Goal: Task Accomplishment & Management: Use online tool/utility

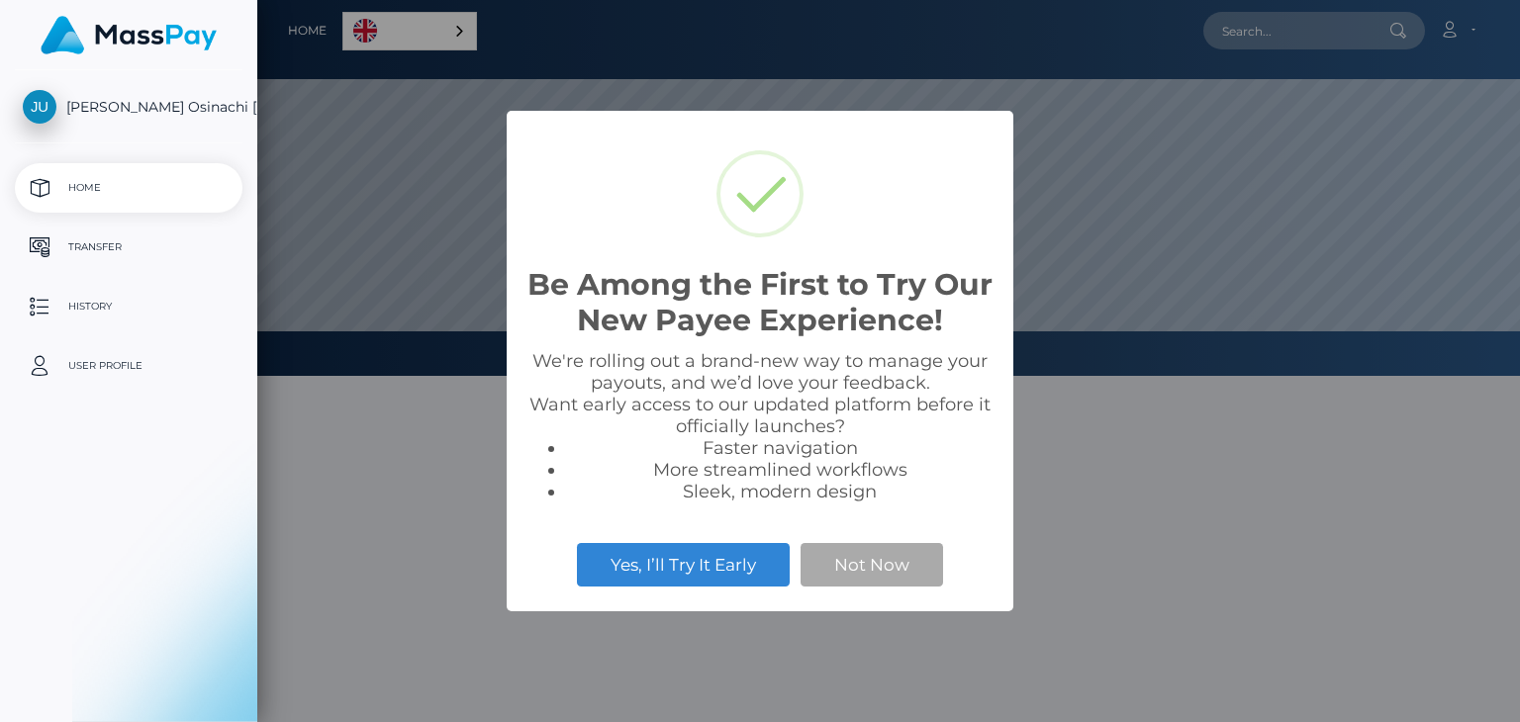
scroll to position [376, 1263]
select select
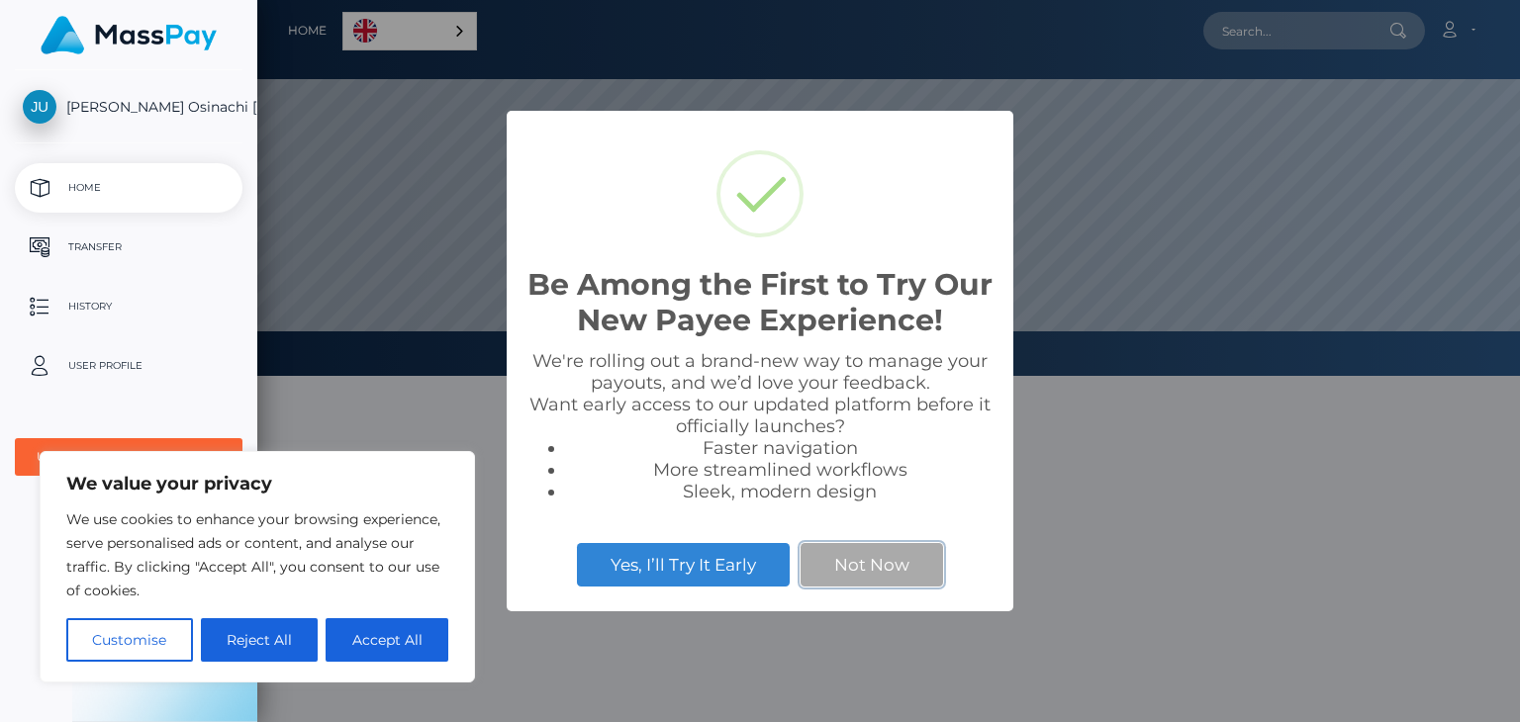
drag, startPoint x: 883, startPoint y: 567, endPoint x: 873, endPoint y: 561, distance: 11.5
click at [878, 563] on button "Not Now" at bounding box center [872, 565] width 142 height 44
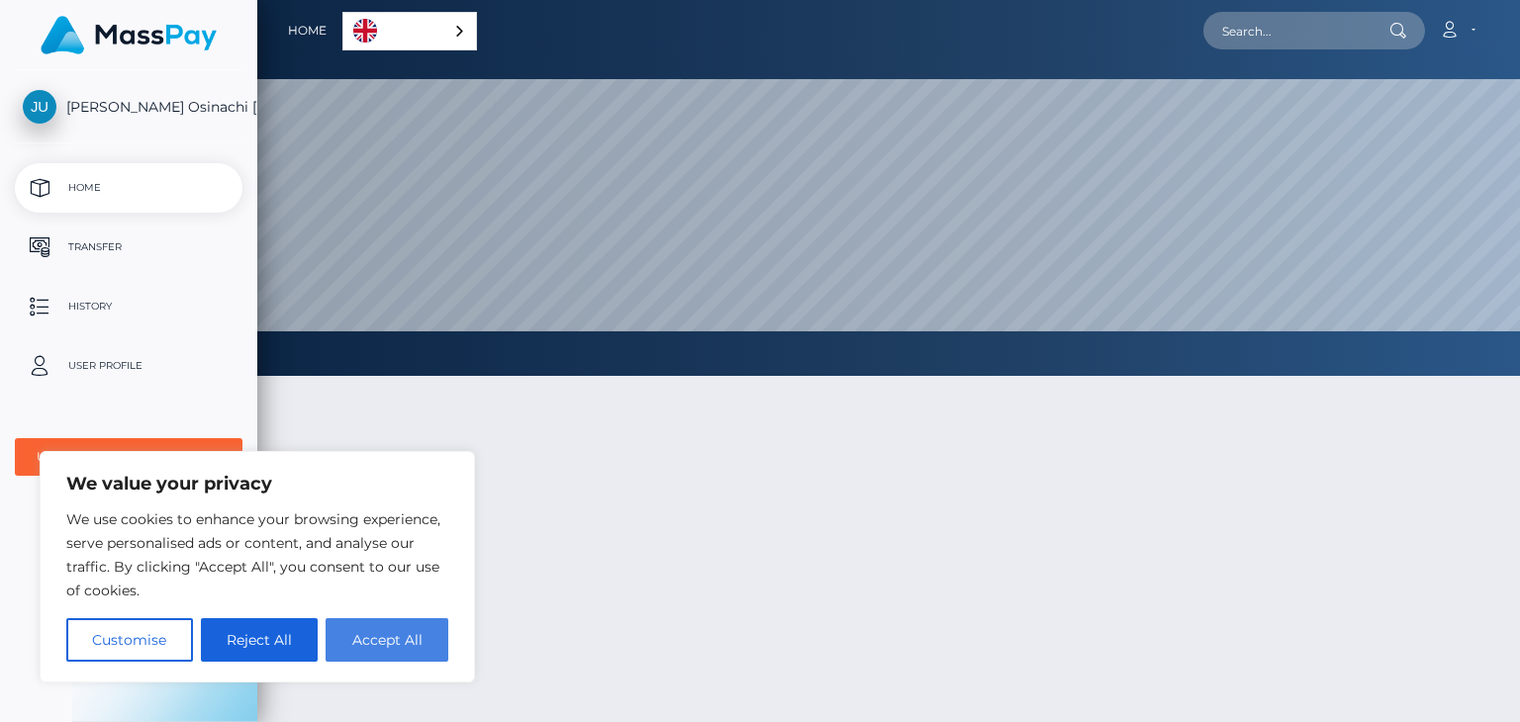
click at [407, 653] on button "Accept All" at bounding box center [387, 640] width 123 height 44
checkbox input "true"
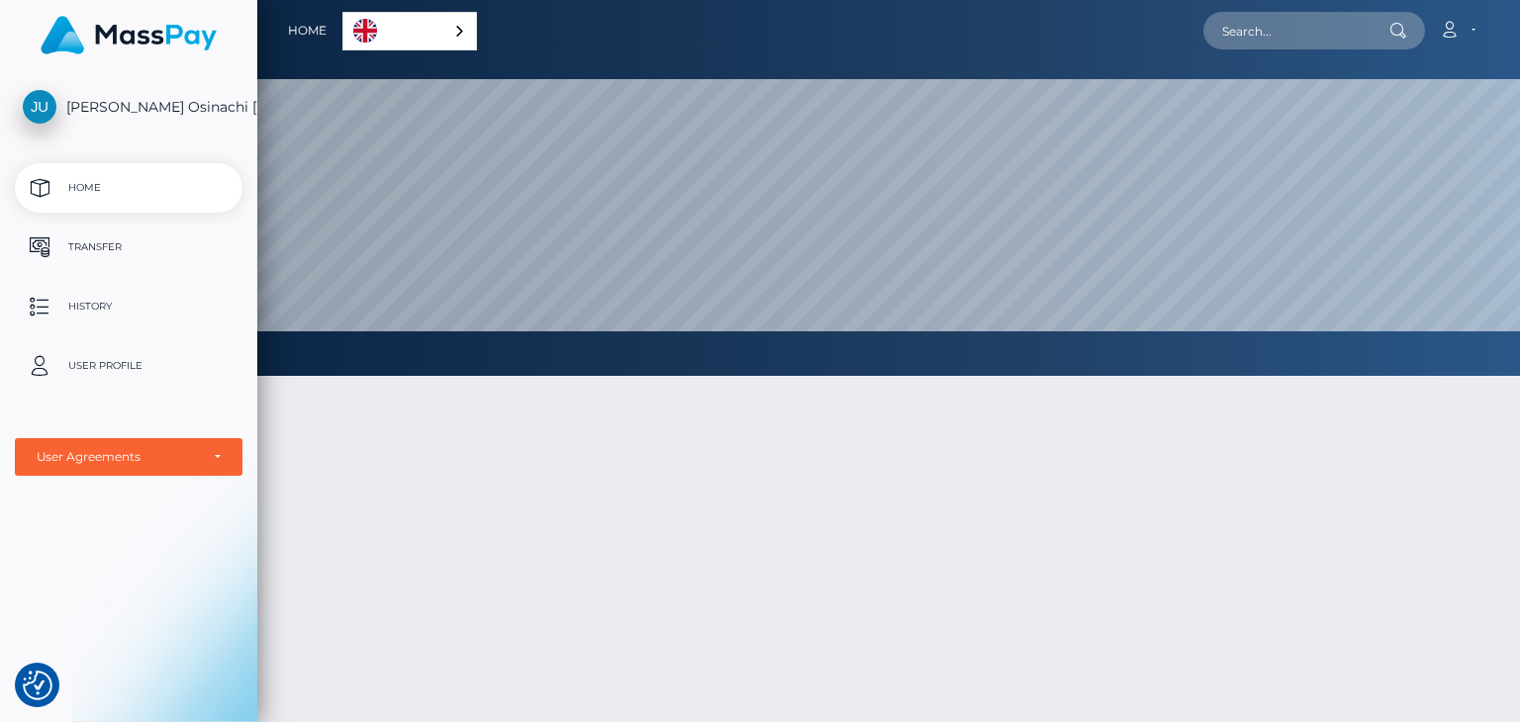
click at [103, 243] on p "Transfer" at bounding box center [129, 248] width 212 height 30
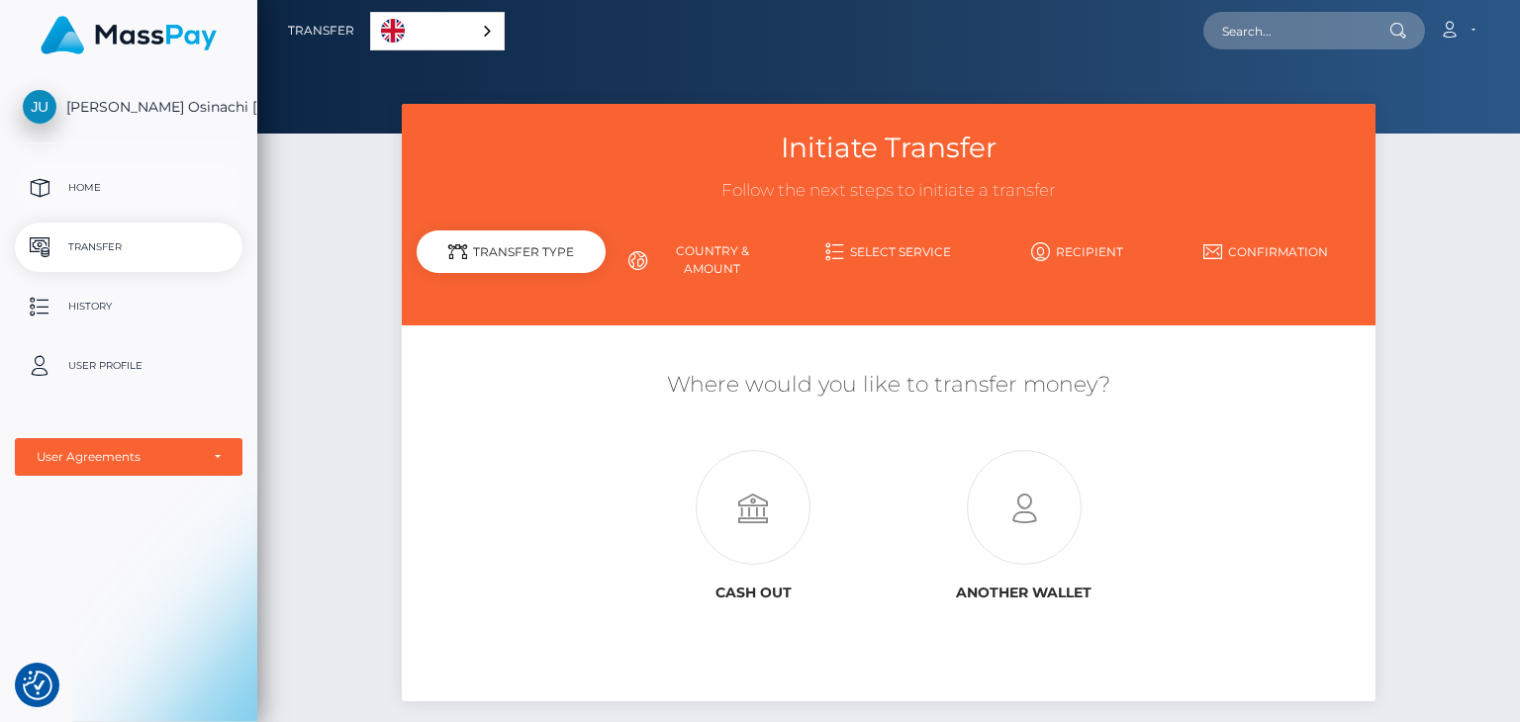
click at [147, 175] on p "Home" at bounding box center [129, 188] width 212 height 30
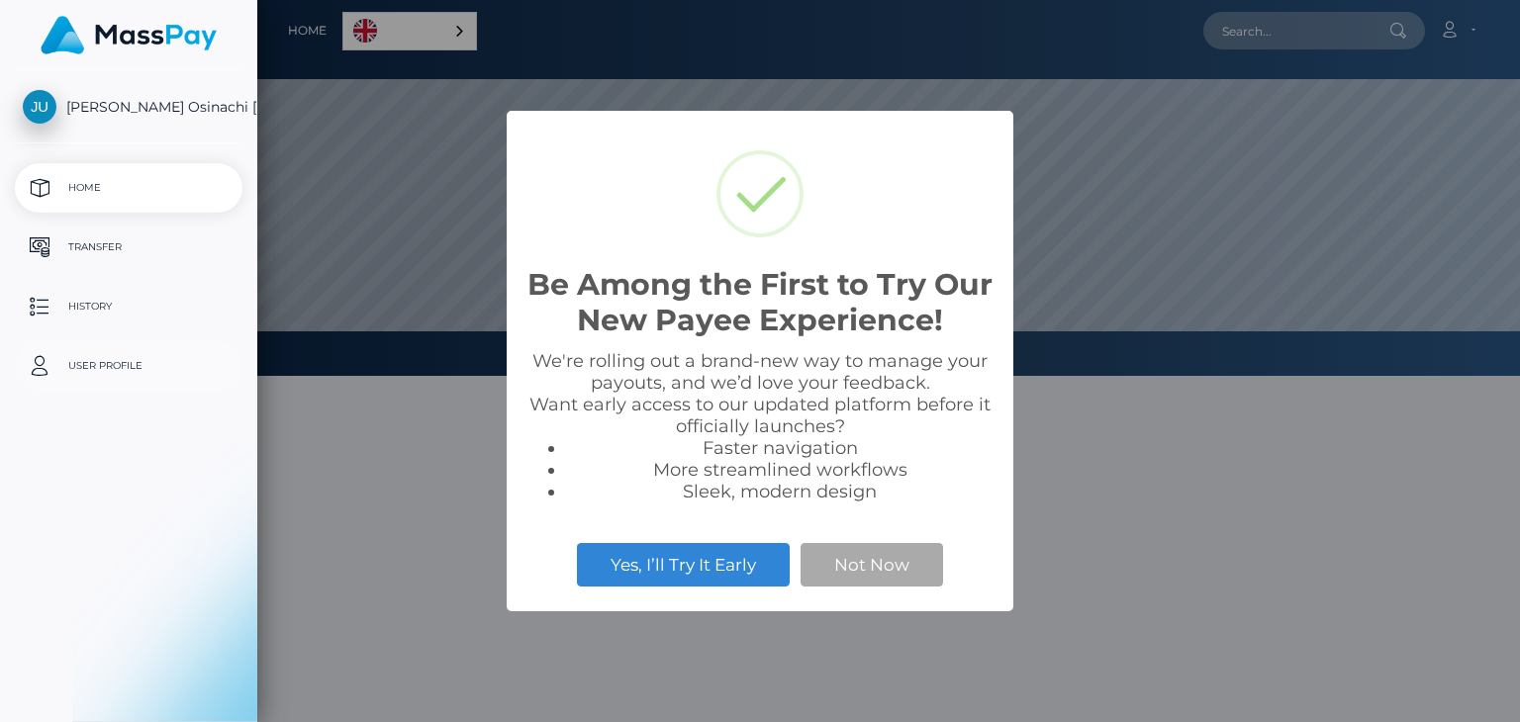
scroll to position [376, 1263]
select select
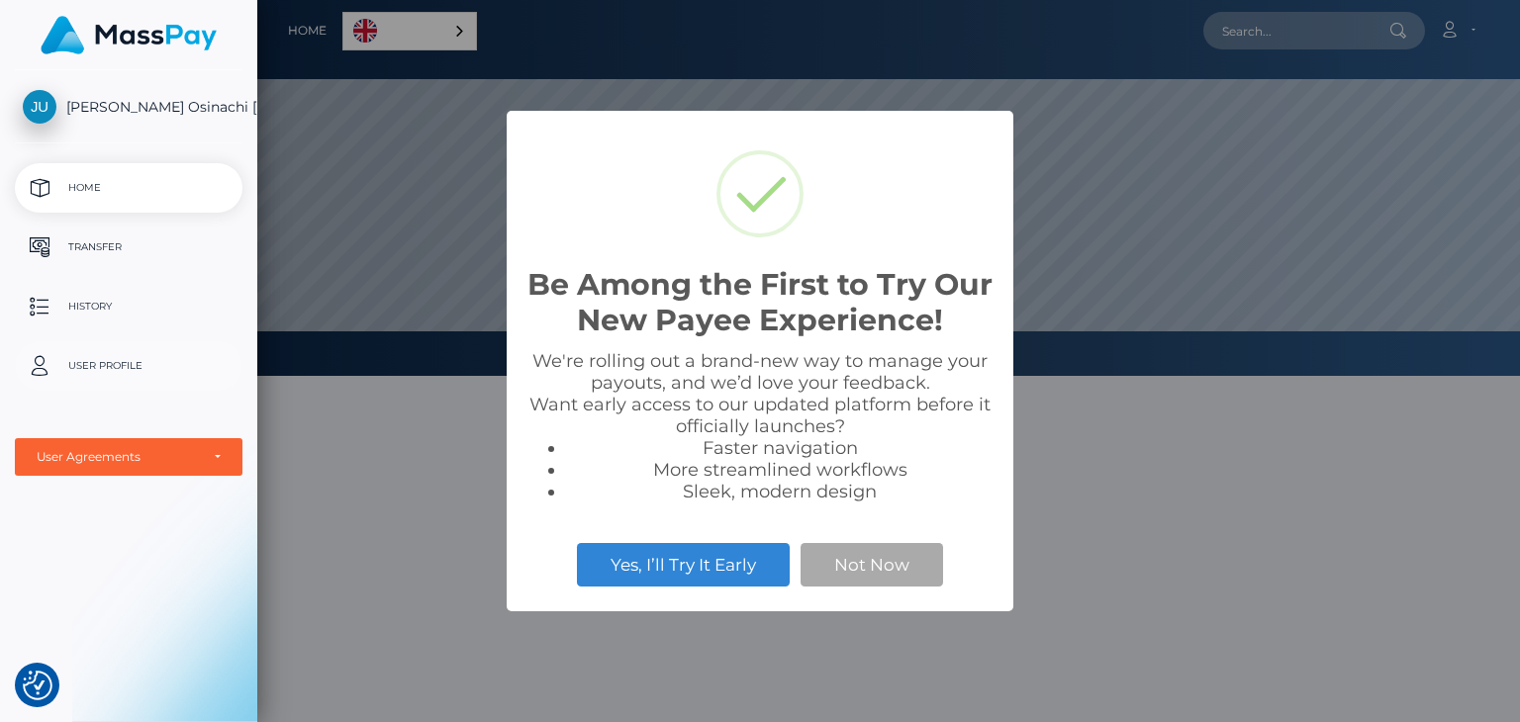
click at [95, 366] on p "User Profile" at bounding box center [129, 366] width 212 height 30
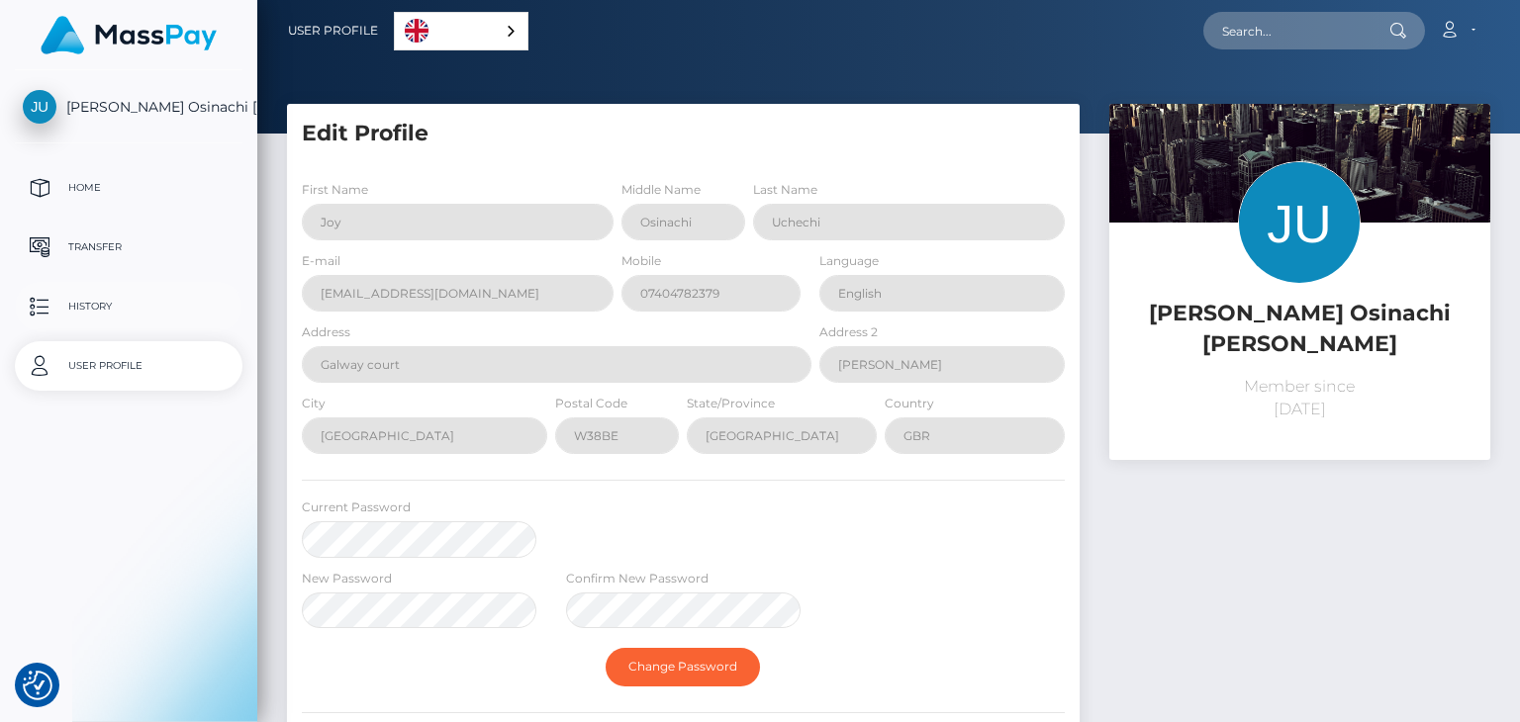
select select
click at [81, 294] on p "History" at bounding box center [129, 307] width 212 height 30
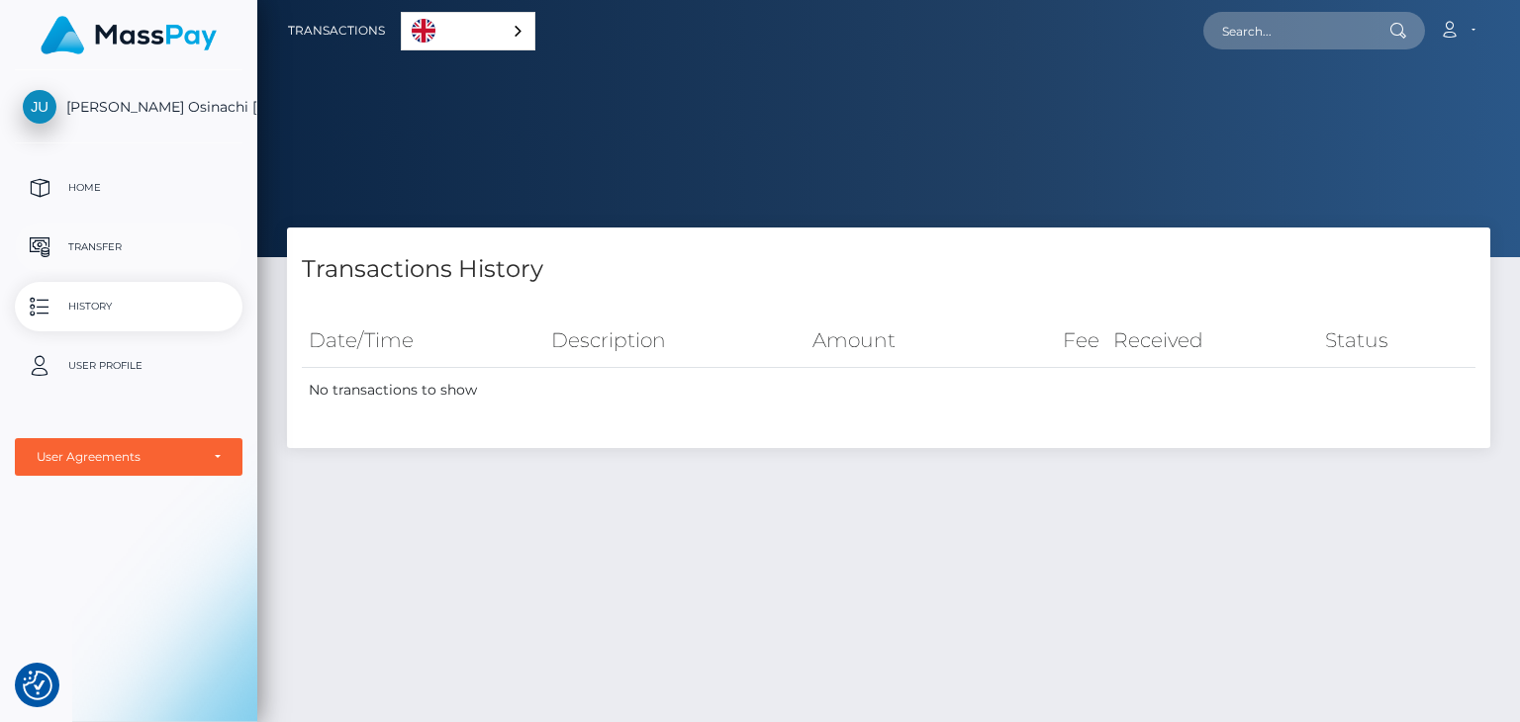
click at [99, 231] on link "Transfer" at bounding box center [129, 247] width 228 height 49
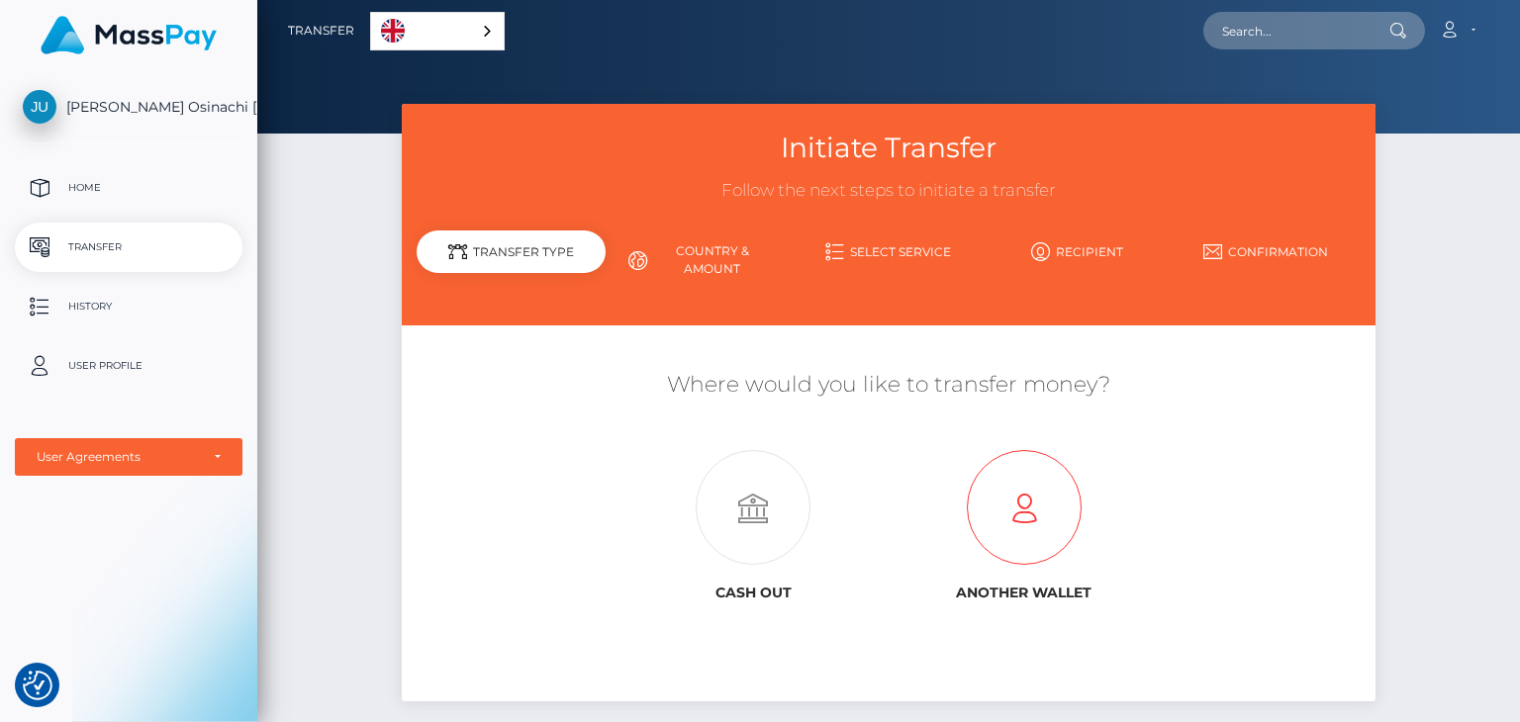
click at [982, 504] on icon at bounding box center [1024, 508] width 270 height 115
click at [733, 501] on icon at bounding box center [753, 508] width 270 height 115
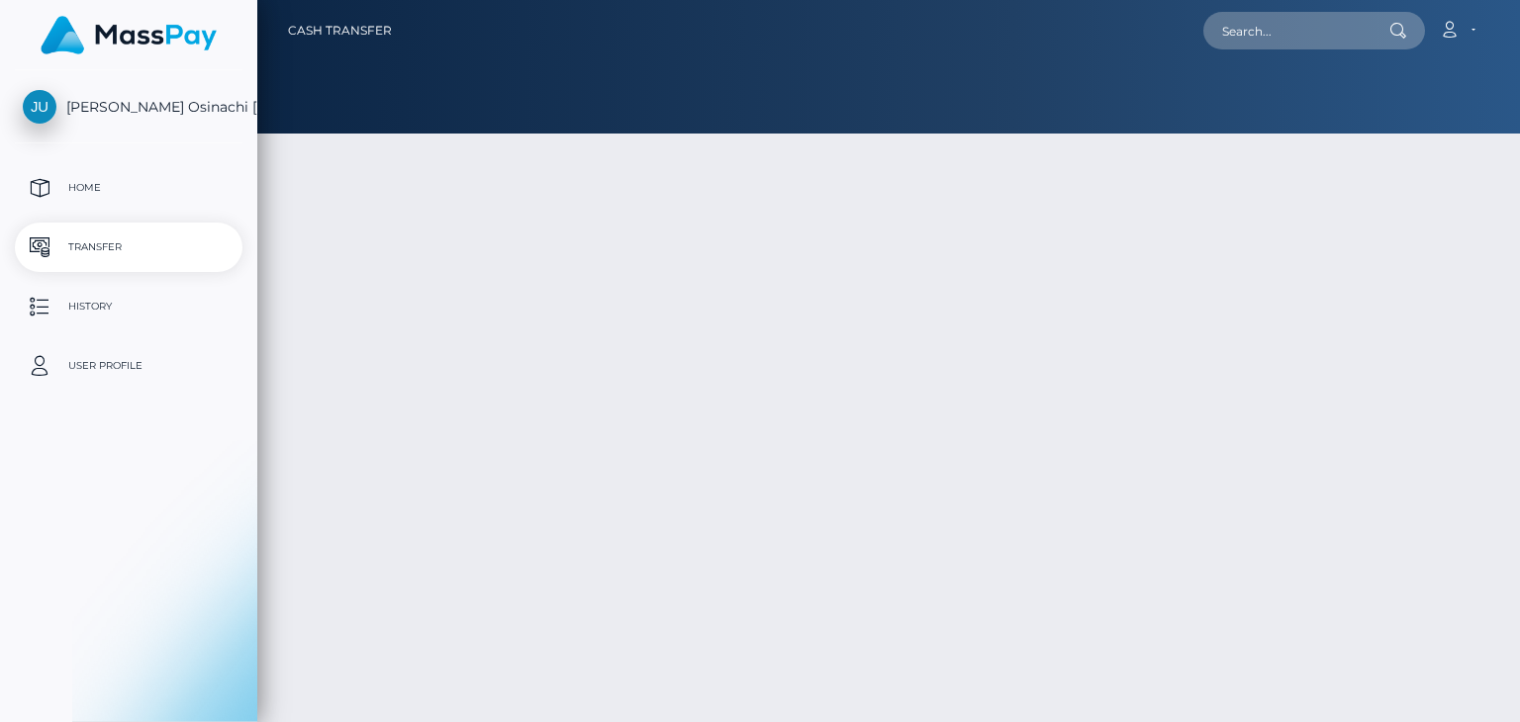
type input "NaN"
select select
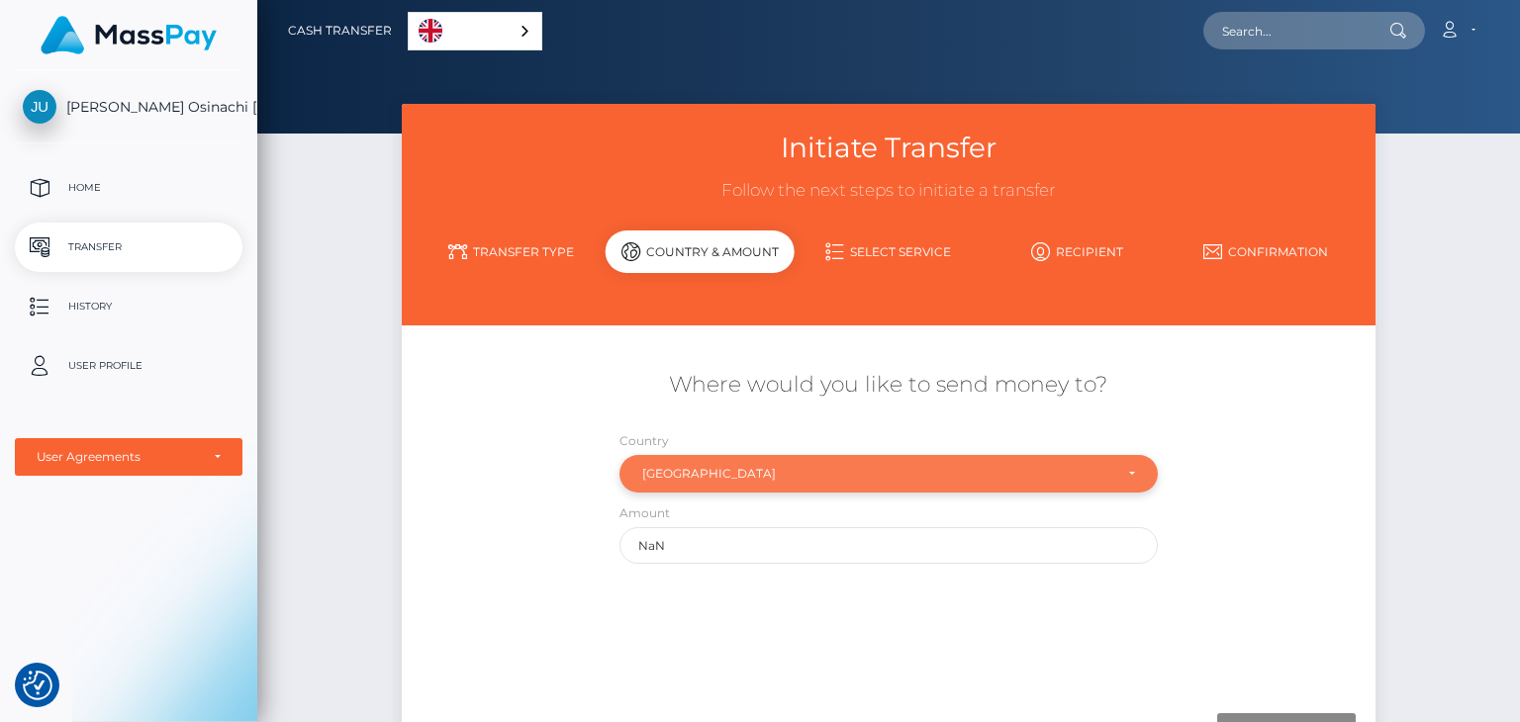
click at [1091, 473] on div "United Kingdom" at bounding box center [877, 474] width 470 height 16
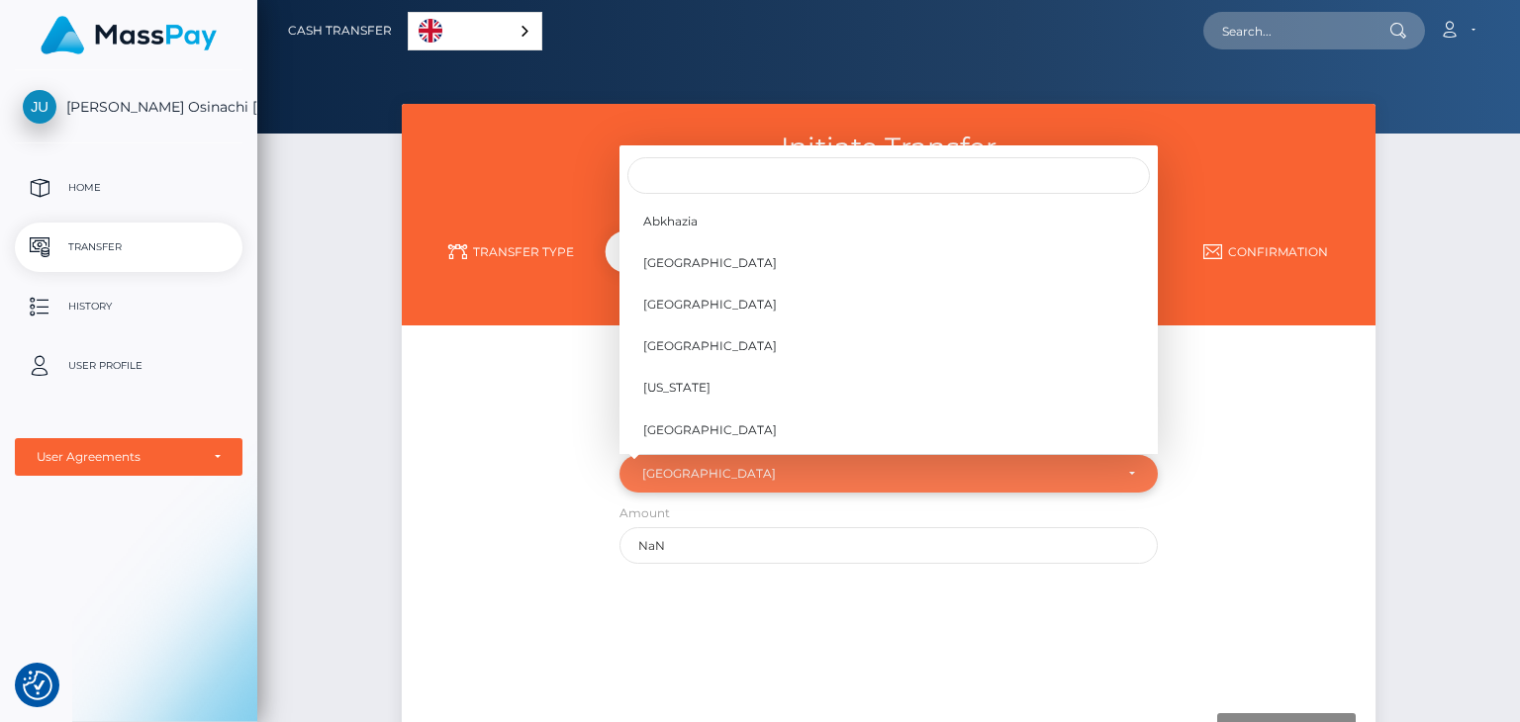
scroll to position [8201, 0]
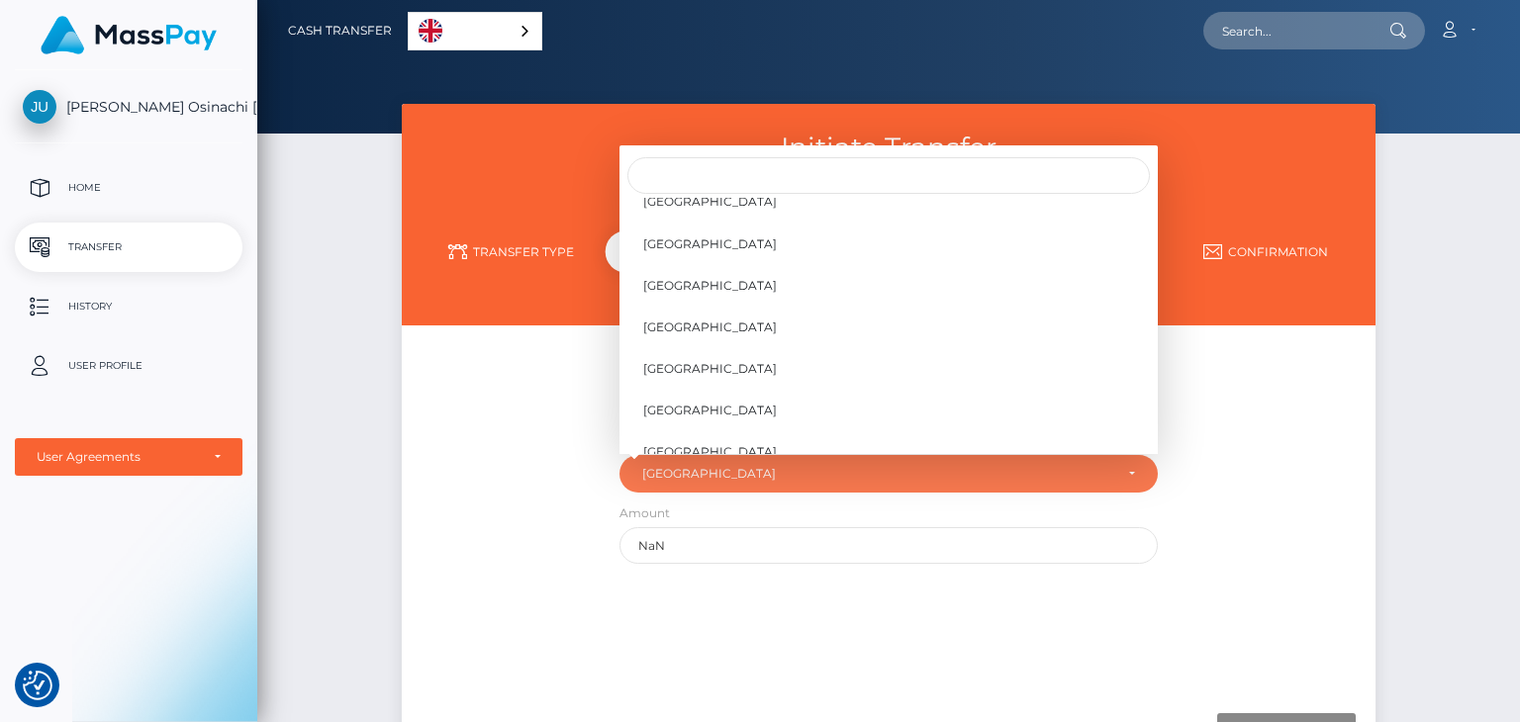
drag, startPoint x: 1239, startPoint y: 432, endPoint x: 1365, endPoint y: 432, distance: 125.7
click at [1241, 432] on div "Where would you like to send money to? Country Abkhazia Afghanistan Albania Alg…" at bounding box center [888, 467] width 973 height 214
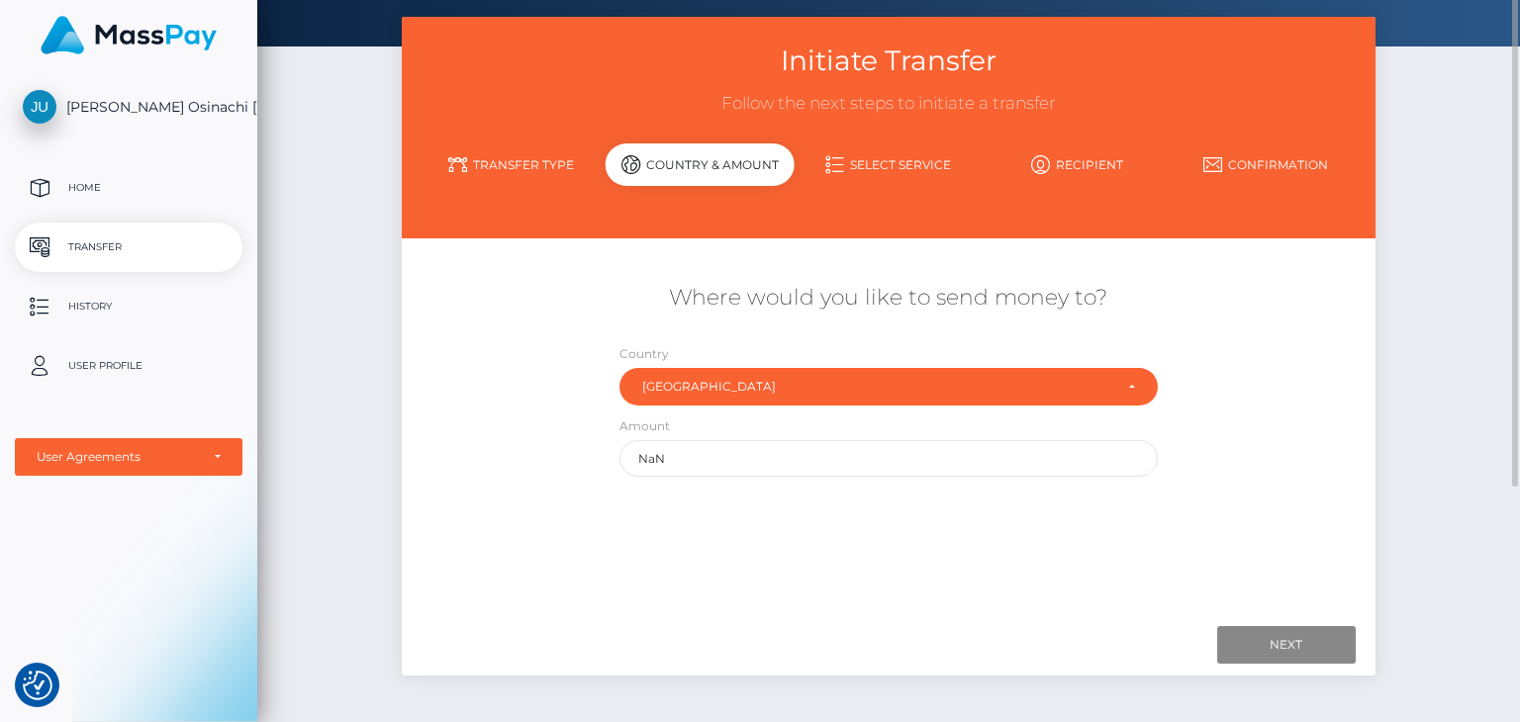
scroll to position [0, 0]
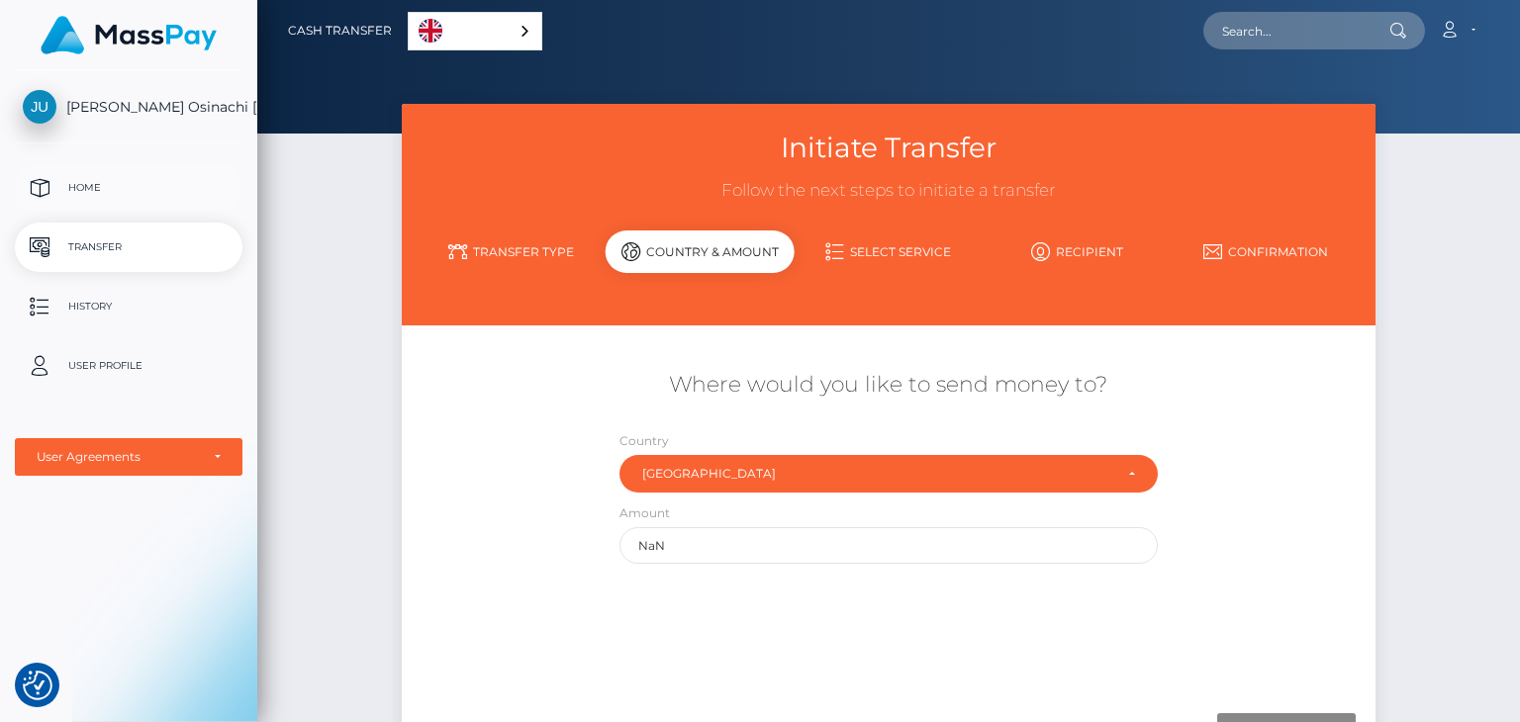
click at [60, 177] on p "Home" at bounding box center [129, 188] width 212 height 30
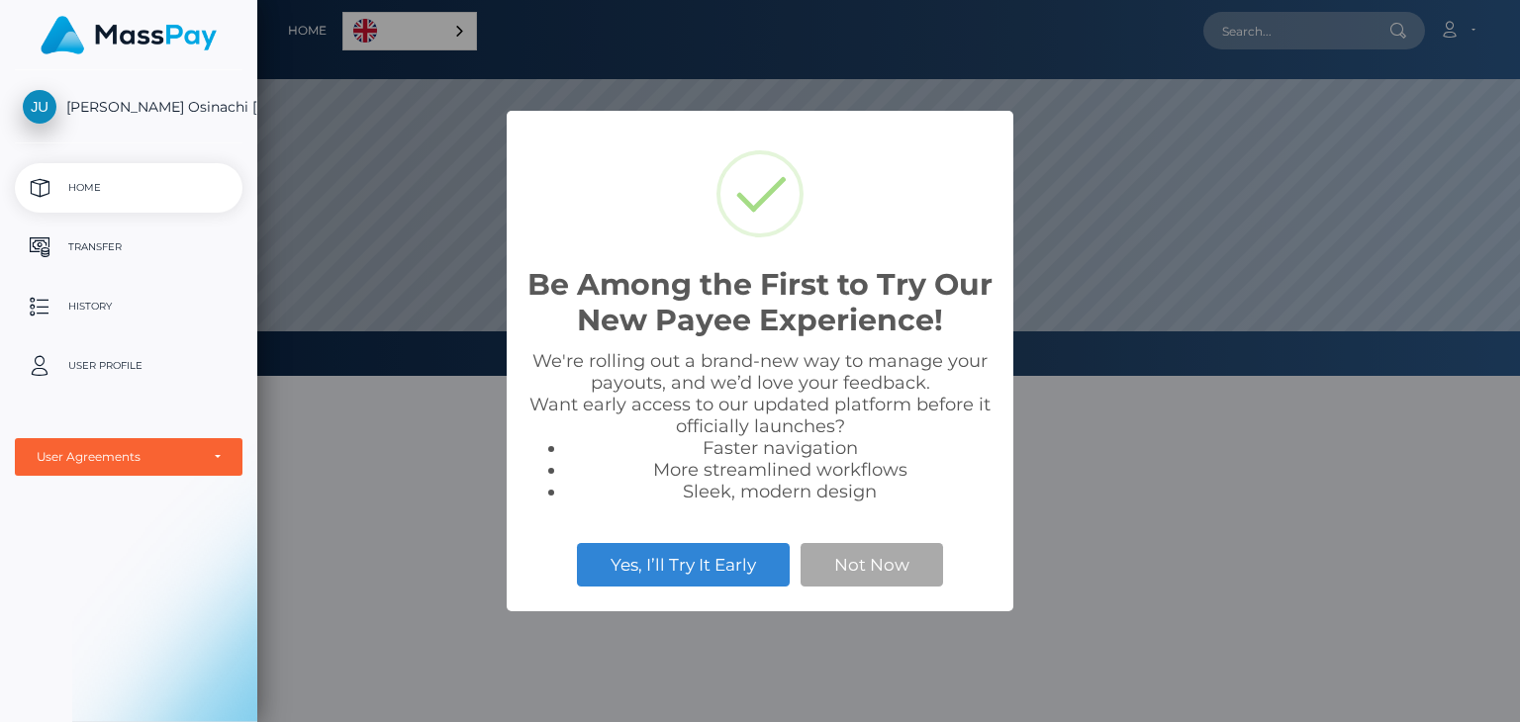
scroll to position [376, 1263]
click at [907, 555] on button "Not Now" at bounding box center [872, 565] width 142 height 44
